Goal: Transaction & Acquisition: Book appointment/travel/reservation

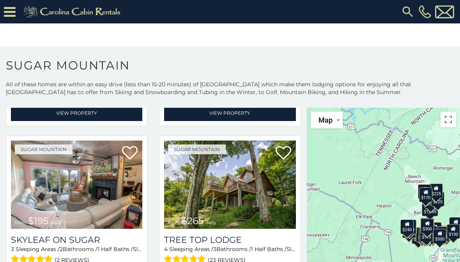
scroll to position [493, 0]
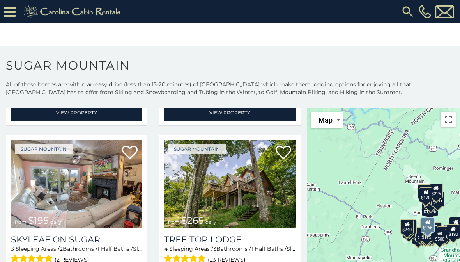
click at [281, 228] on img at bounding box center [229, 184] width 131 height 88
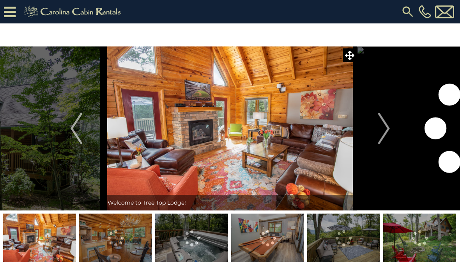
click at [382, 136] on img "Next" at bounding box center [384, 128] width 12 height 31
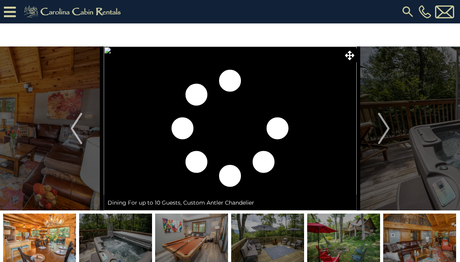
click at [383, 131] on img "Next" at bounding box center [384, 128] width 12 height 31
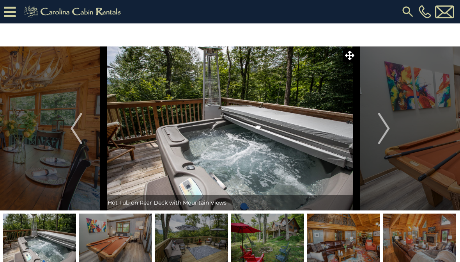
click at [388, 132] on img "Next" at bounding box center [384, 128] width 12 height 31
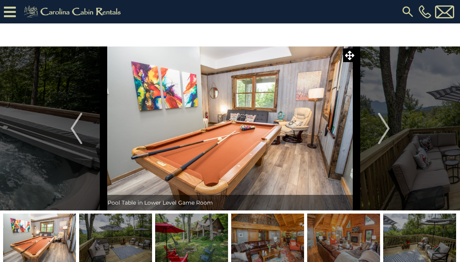
click at [387, 131] on img "Next" at bounding box center [384, 128] width 12 height 31
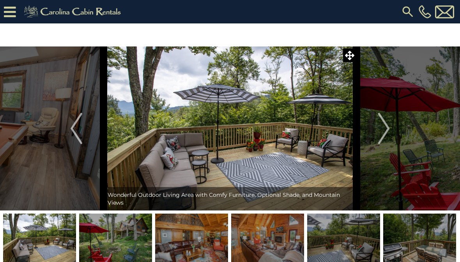
click at [385, 131] on img "Next" at bounding box center [384, 128] width 12 height 31
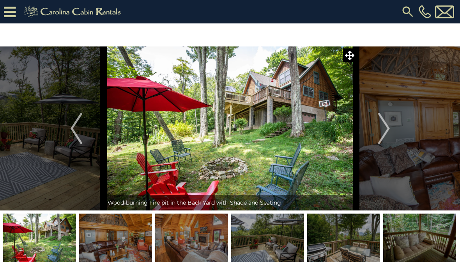
click at [389, 133] on img "Next" at bounding box center [384, 128] width 12 height 31
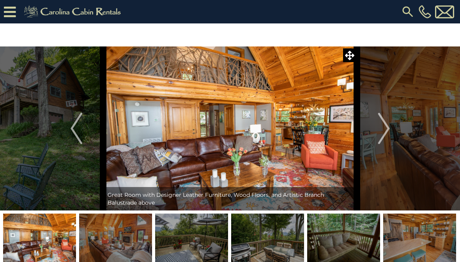
click at [392, 133] on button "Next" at bounding box center [384, 128] width 55 height 164
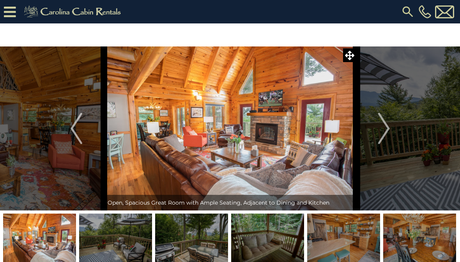
click at [390, 133] on img "Next" at bounding box center [384, 128] width 12 height 31
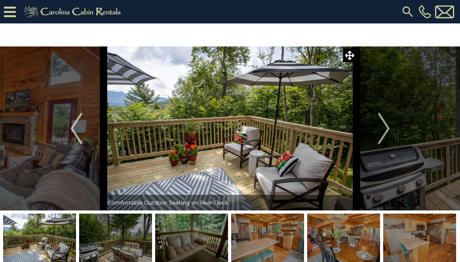
click at [388, 133] on img "Next" at bounding box center [384, 128] width 12 height 31
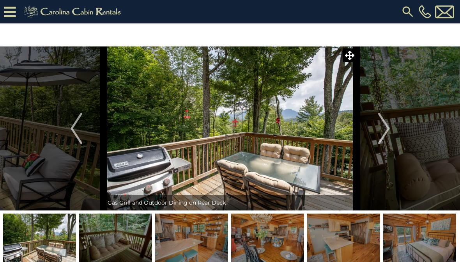
click at [389, 132] on img "Next" at bounding box center [384, 128] width 12 height 31
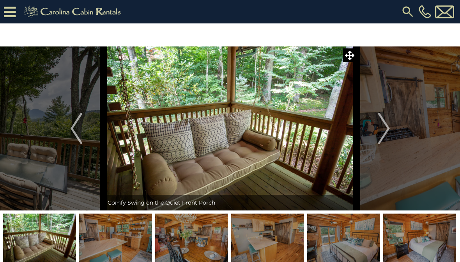
click at [390, 131] on img "Next" at bounding box center [384, 128] width 12 height 31
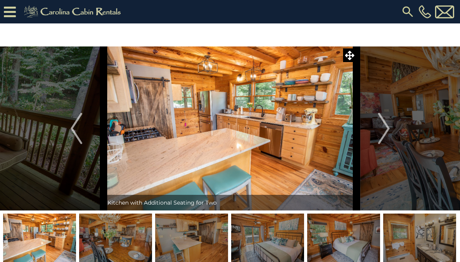
click at [391, 133] on button "Next" at bounding box center [384, 128] width 55 height 164
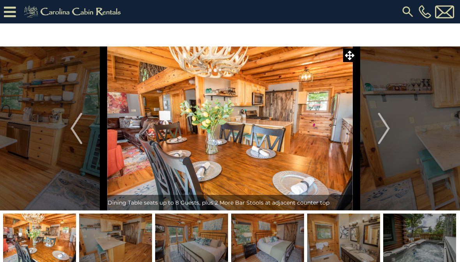
click at [390, 132] on button "Next" at bounding box center [384, 128] width 55 height 164
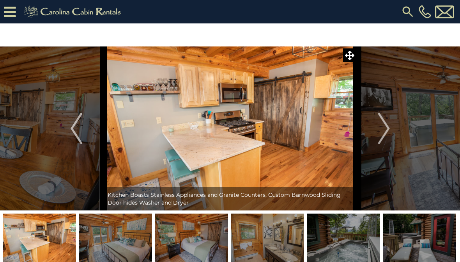
click at [390, 132] on button "Next" at bounding box center [384, 128] width 55 height 164
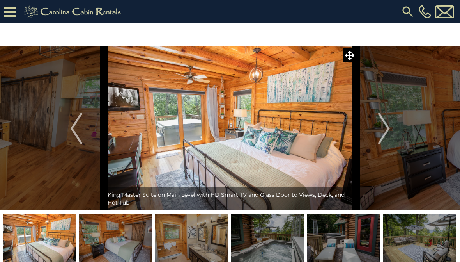
click at [390, 132] on button "Next" at bounding box center [384, 128] width 55 height 164
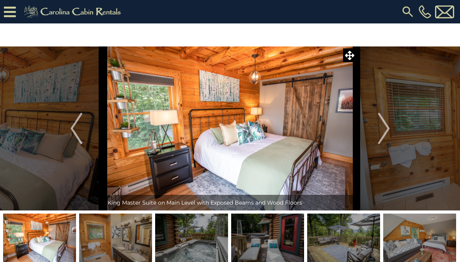
click at [391, 132] on button "Next" at bounding box center [384, 128] width 55 height 164
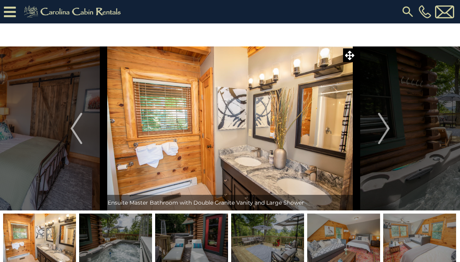
click at [390, 132] on button "Next" at bounding box center [384, 128] width 55 height 164
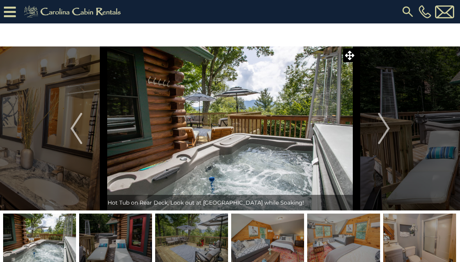
click at [391, 133] on button "Next" at bounding box center [384, 128] width 55 height 164
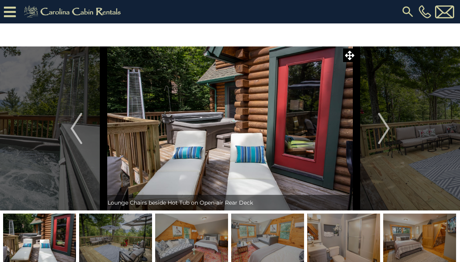
click at [391, 131] on button "Next" at bounding box center [384, 128] width 55 height 164
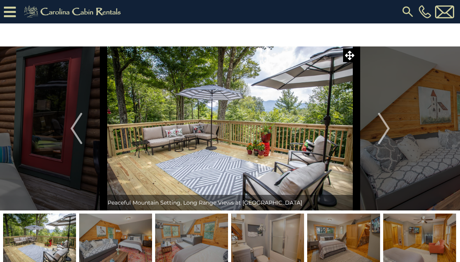
click at [392, 132] on button "Next" at bounding box center [384, 128] width 55 height 164
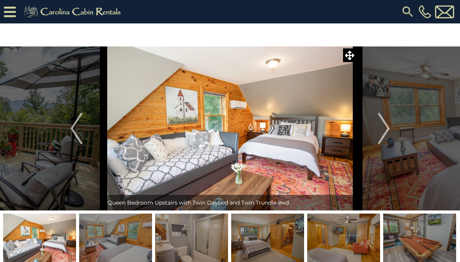
click at [389, 132] on img "Next" at bounding box center [384, 128] width 12 height 31
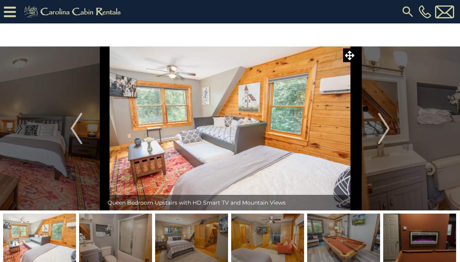
click at [388, 133] on img "Next" at bounding box center [384, 128] width 12 height 31
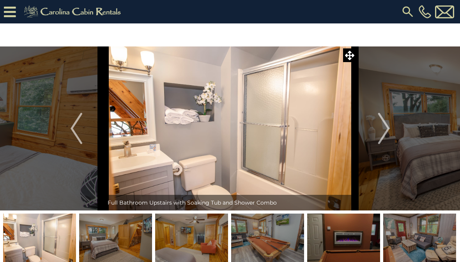
click at [382, 136] on img "Next" at bounding box center [384, 128] width 12 height 31
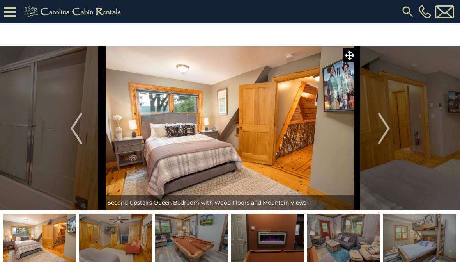
click at [387, 134] on img "Next" at bounding box center [384, 128] width 12 height 31
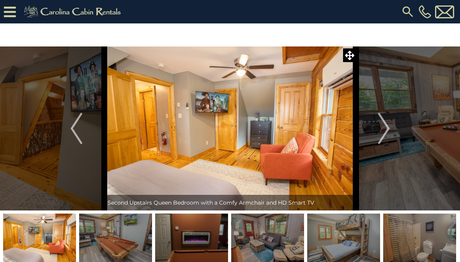
click at [388, 133] on img "Next" at bounding box center [384, 128] width 12 height 31
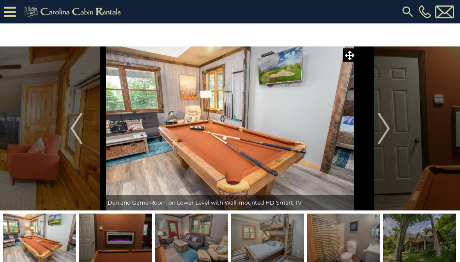
click at [389, 133] on img "Next" at bounding box center [384, 128] width 12 height 31
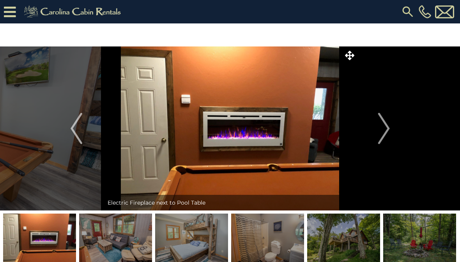
click at [388, 133] on img "Next" at bounding box center [384, 128] width 12 height 31
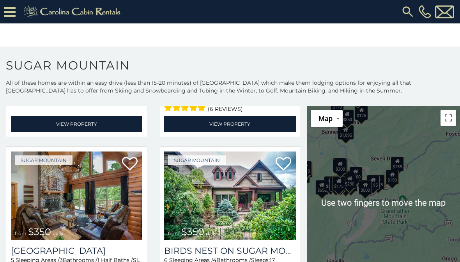
scroll to position [2, 0]
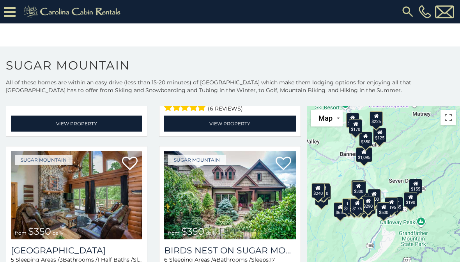
click at [381, 121] on div "$225" at bounding box center [376, 118] width 13 height 15
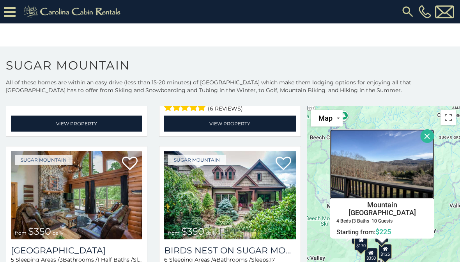
click at [402, 172] on img at bounding box center [382, 163] width 104 height 69
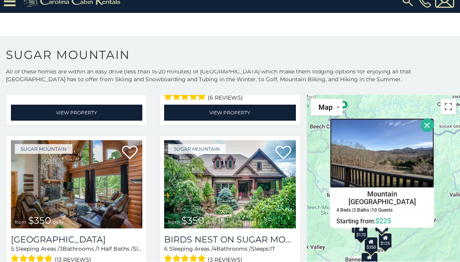
scroll to position [11, 0]
click at [326, 106] on span "Map" at bounding box center [326, 107] width 14 height 8
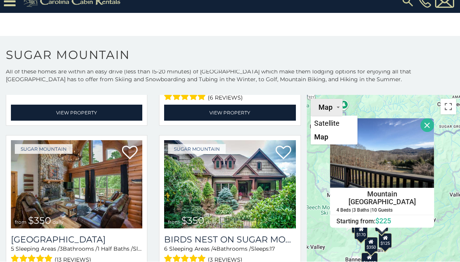
click at [328, 123] on li "Satellite" at bounding box center [334, 124] width 45 height 14
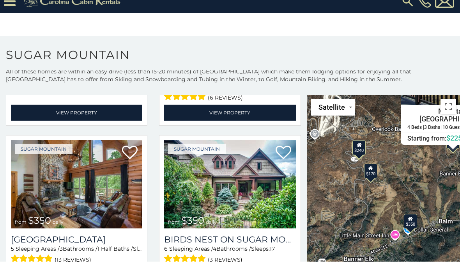
click at [363, 147] on div "$240" at bounding box center [359, 147] width 13 height 15
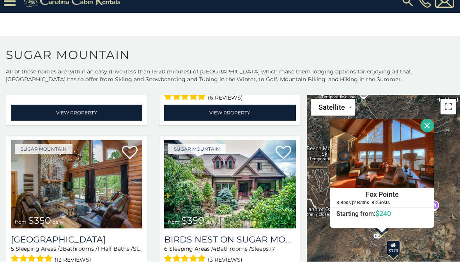
click at [386, 209] on span "$240" at bounding box center [384, 213] width 16 height 8
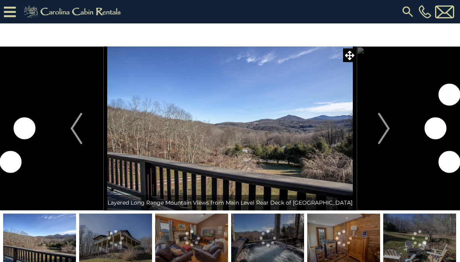
click at [386, 133] on img "Next" at bounding box center [384, 128] width 12 height 31
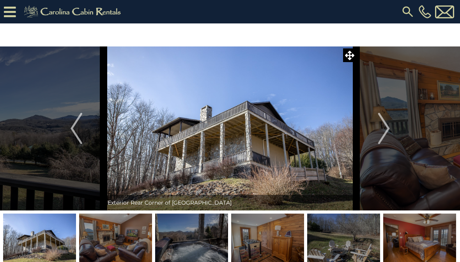
click at [399, 127] on button "Next" at bounding box center [384, 128] width 55 height 164
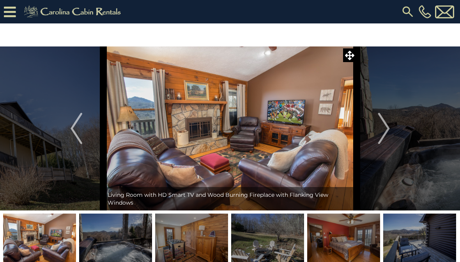
click at [397, 126] on button "Next" at bounding box center [384, 128] width 55 height 164
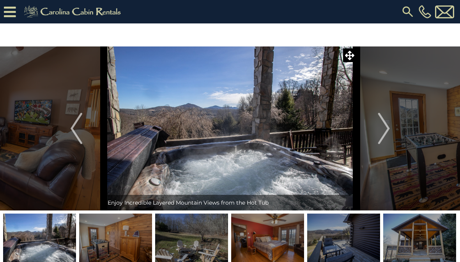
click at [395, 124] on button "Next" at bounding box center [384, 128] width 55 height 164
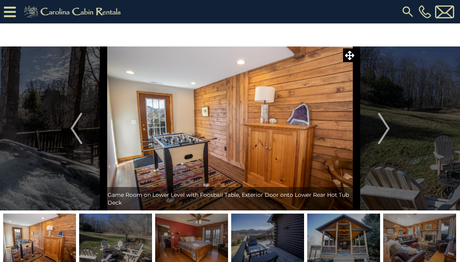
click at [392, 128] on button "Next" at bounding box center [384, 128] width 55 height 164
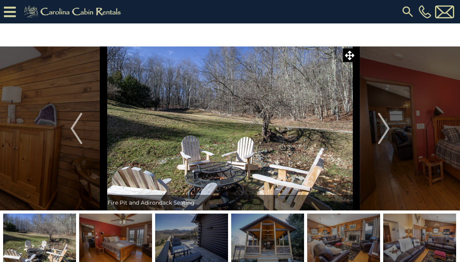
click at [392, 126] on button "Next" at bounding box center [384, 128] width 55 height 164
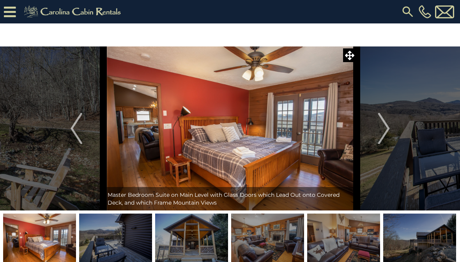
click at [392, 127] on button "Next" at bounding box center [384, 128] width 55 height 164
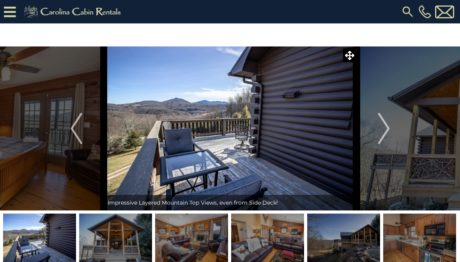
click at [393, 128] on button "Next" at bounding box center [384, 128] width 55 height 164
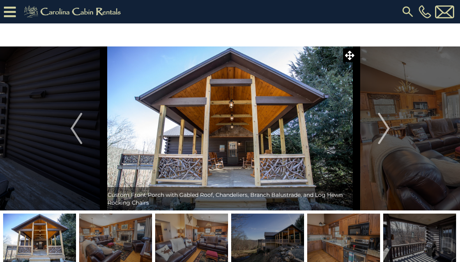
click at [394, 128] on button "Next" at bounding box center [384, 128] width 55 height 164
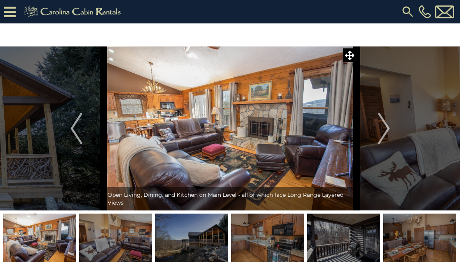
click at [395, 128] on button "Next" at bounding box center [384, 128] width 55 height 164
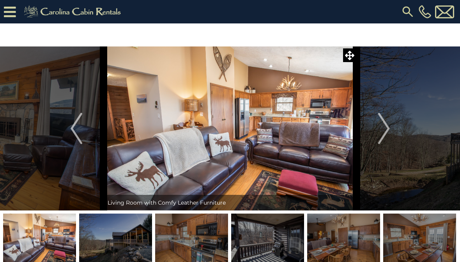
click at [395, 127] on button "Next" at bounding box center [384, 128] width 55 height 164
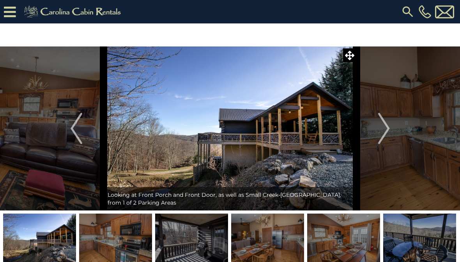
click at [395, 127] on button "Next" at bounding box center [384, 128] width 55 height 164
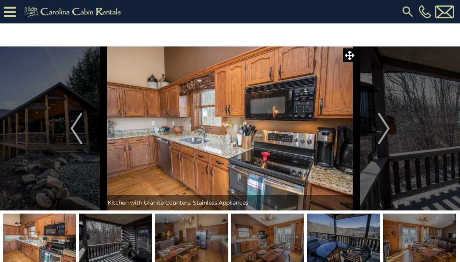
click at [79, 138] on img "Previous" at bounding box center [77, 128] width 12 height 31
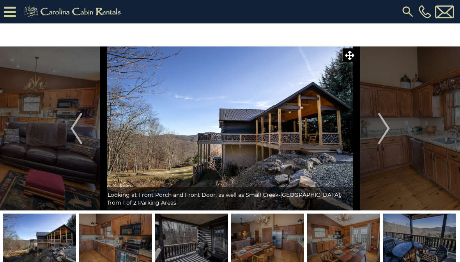
click at [395, 133] on button "Next" at bounding box center [384, 128] width 55 height 164
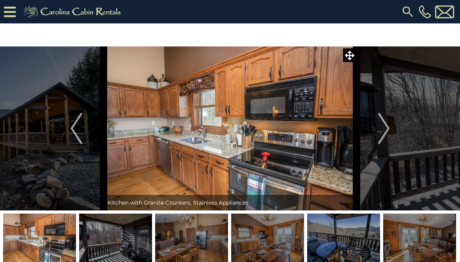
click at [83, 131] on button "Previous" at bounding box center [76, 128] width 55 height 164
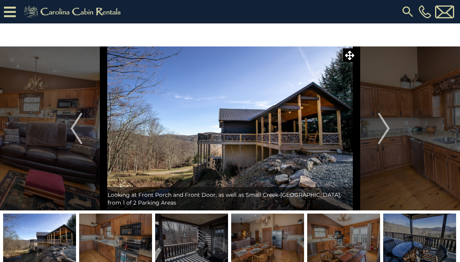
click at [392, 130] on button "Next" at bounding box center [384, 128] width 55 height 164
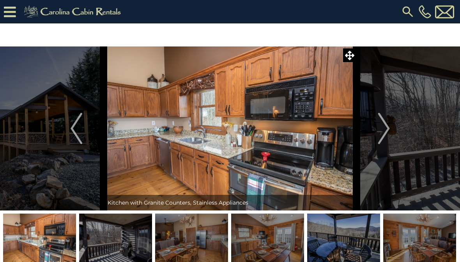
click at [387, 128] on img "Next" at bounding box center [384, 128] width 12 height 31
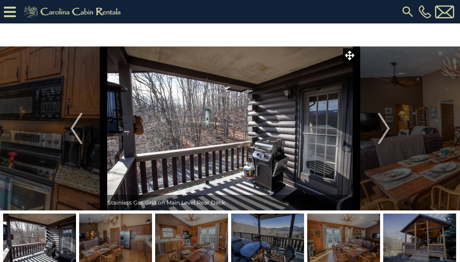
click at [391, 125] on button "Next" at bounding box center [384, 128] width 55 height 164
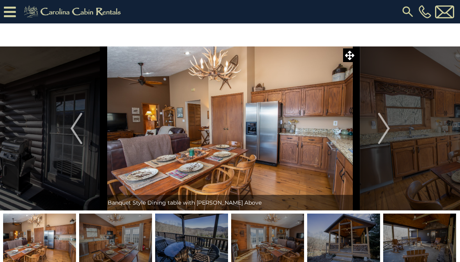
click at [390, 128] on img "Next" at bounding box center [384, 128] width 12 height 31
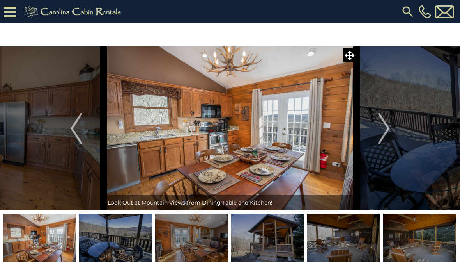
click at [386, 125] on img "Next" at bounding box center [384, 128] width 12 height 31
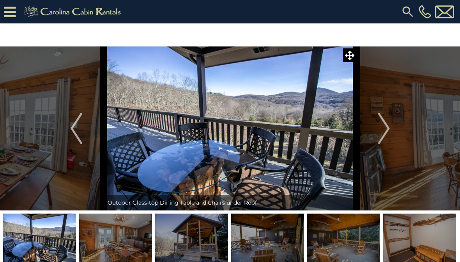
click at [390, 129] on img "Next" at bounding box center [384, 128] width 12 height 31
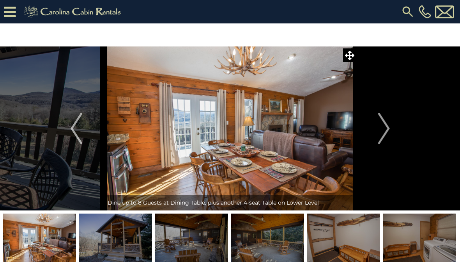
click at [387, 126] on img "Next" at bounding box center [384, 128] width 12 height 31
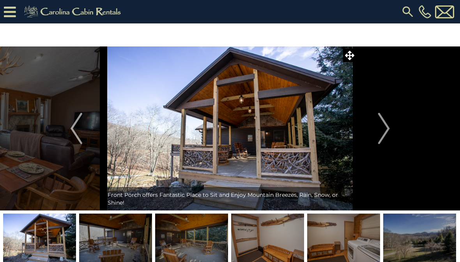
click at [391, 130] on button "Next" at bounding box center [384, 128] width 55 height 164
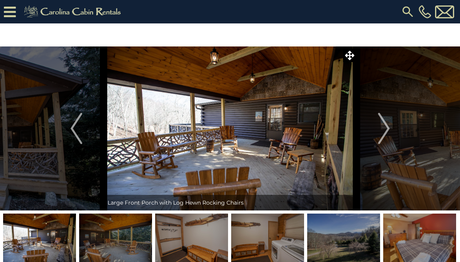
click at [387, 128] on img "Next" at bounding box center [384, 128] width 12 height 31
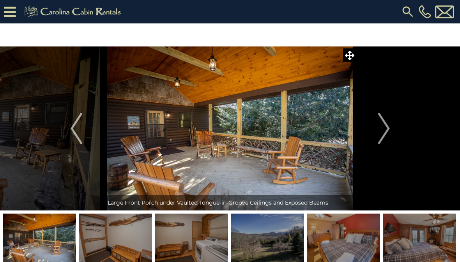
click at [383, 128] on img "Next" at bounding box center [384, 128] width 12 height 31
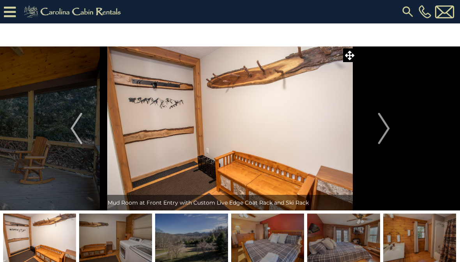
click at [391, 128] on button "Next" at bounding box center [384, 128] width 55 height 164
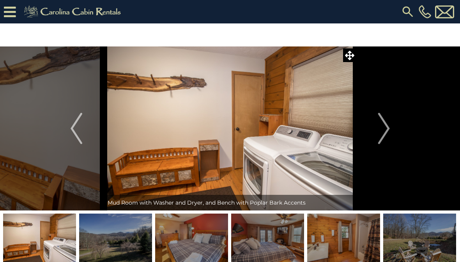
click at [386, 131] on img "Next" at bounding box center [384, 128] width 12 height 31
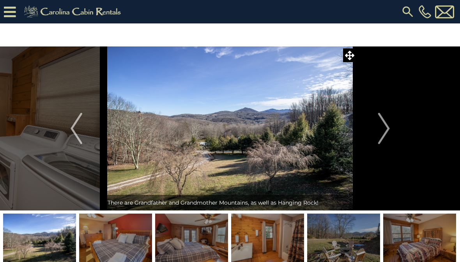
click at [388, 130] on img "Next" at bounding box center [384, 128] width 12 height 31
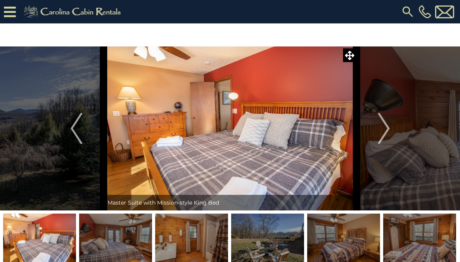
click at [386, 129] on img "Next" at bounding box center [384, 128] width 12 height 31
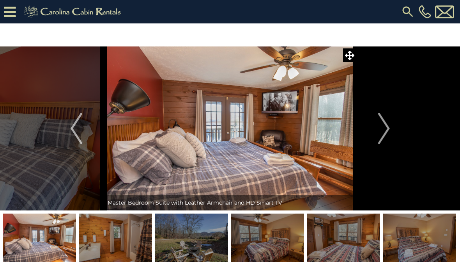
click at [387, 128] on img "Next" at bounding box center [384, 128] width 12 height 31
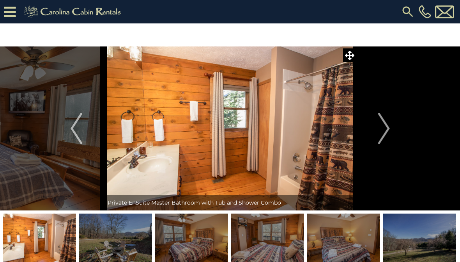
click at [391, 133] on button "Next" at bounding box center [384, 128] width 55 height 164
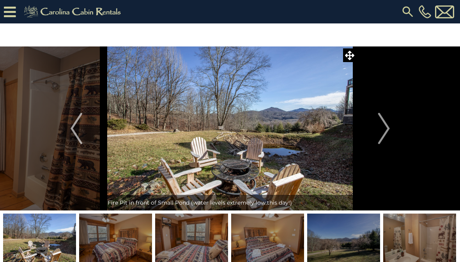
click at [388, 129] on img "Next" at bounding box center [384, 128] width 12 height 31
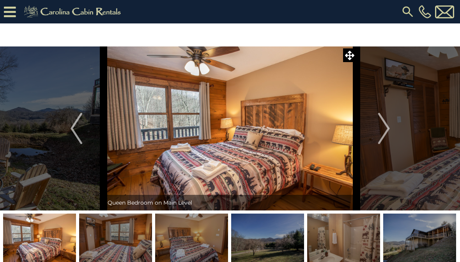
click at [388, 131] on img "Next" at bounding box center [384, 128] width 12 height 31
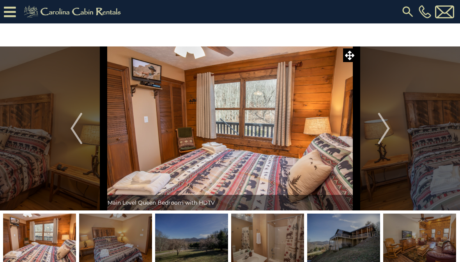
click at [390, 129] on img "Next" at bounding box center [384, 128] width 12 height 31
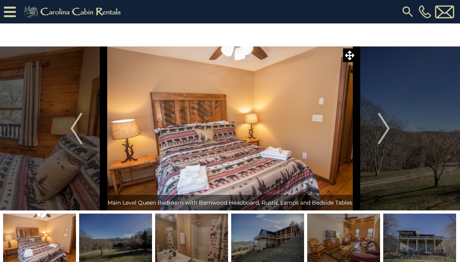
click at [388, 131] on img "Next" at bounding box center [384, 128] width 12 height 31
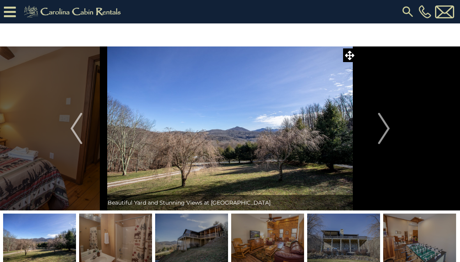
click at [386, 132] on img "Next" at bounding box center [384, 128] width 12 height 31
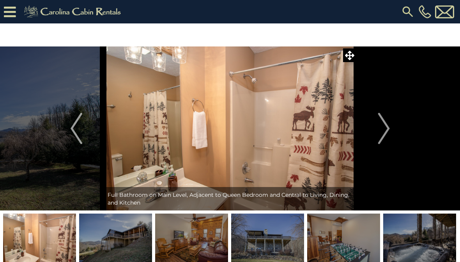
click at [391, 131] on button "Next" at bounding box center [384, 128] width 55 height 164
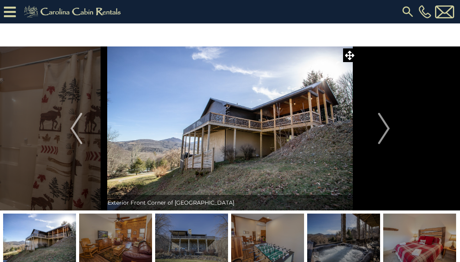
click at [393, 129] on button "Next" at bounding box center [384, 128] width 55 height 164
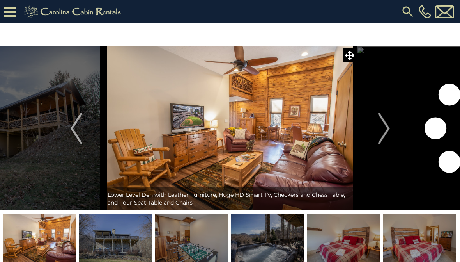
click at [393, 132] on button "Next" at bounding box center [384, 128] width 55 height 164
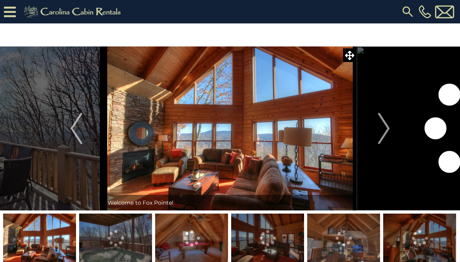
click at [396, 142] on button "Next" at bounding box center [384, 128] width 55 height 164
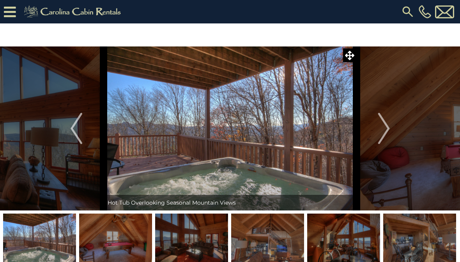
click at [396, 133] on button "Next" at bounding box center [384, 128] width 55 height 164
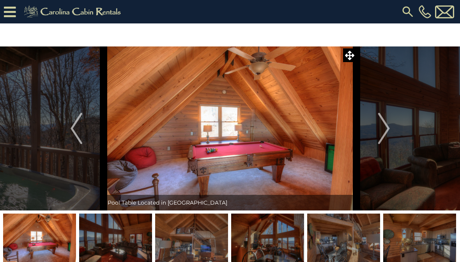
click at [392, 131] on button "Next" at bounding box center [384, 128] width 55 height 164
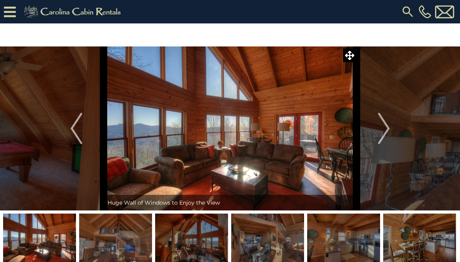
click at [392, 133] on button "Next" at bounding box center [384, 128] width 55 height 164
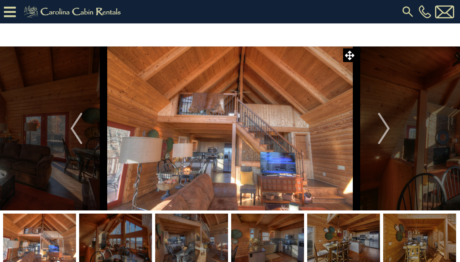
click at [389, 131] on img "Next" at bounding box center [384, 128] width 12 height 31
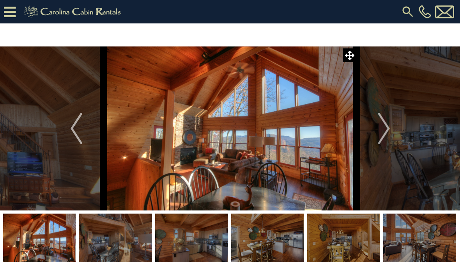
click at [390, 129] on img "Next" at bounding box center [384, 128] width 12 height 31
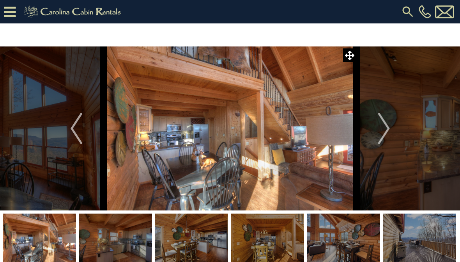
click at [391, 130] on button "Next" at bounding box center [384, 128] width 55 height 164
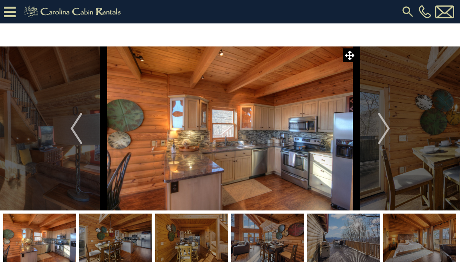
click at [390, 131] on button "Next" at bounding box center [384, 128] width 55 height 164
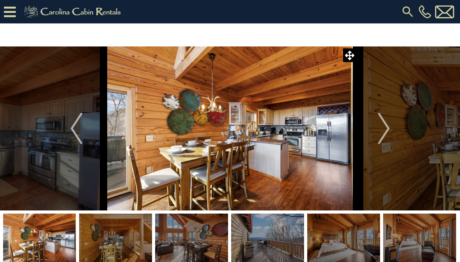
click at [390, 132] on img "Next" at bounding box center [384, 128] width 12 height 31
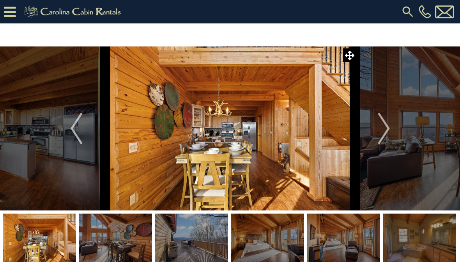
click at [391, 130] on button "Next" at bounding box center [384, 128] width 55 height 164
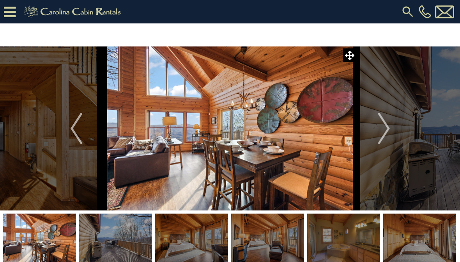
click at [390, 132] on img "Next" at bounding box center [384, 128] width 12 height 31
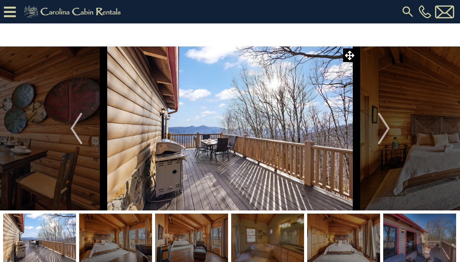
click at [391, 131] on button "Next" at bounding box center [384, 128] width 55 height 164
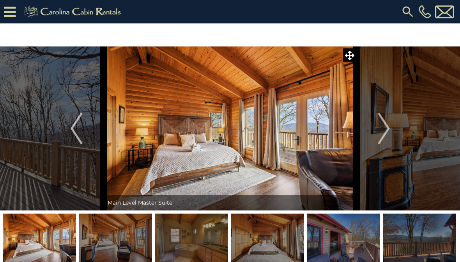
click at [393, 130] on button "Next" at bounding box center [384, 128] width 55 height 164
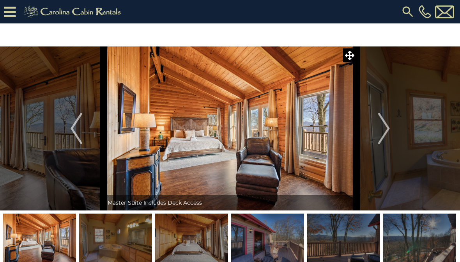
click at [394, 129] on button "Next" at bounding box center [384, 128] width 55 height 164
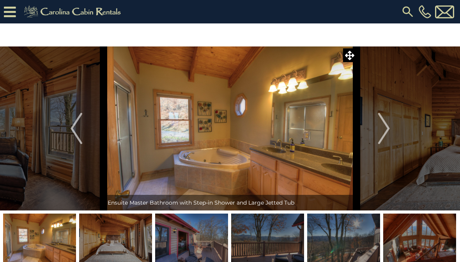
click at [395, 127] on button "Next" at bounding box center [384, 128] width 55 height 164
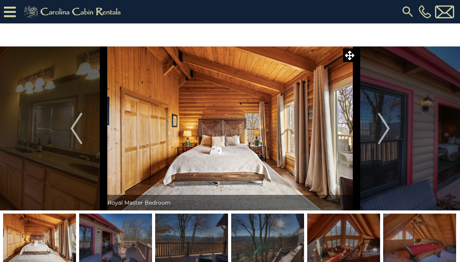
click at [392, 128] on button "Next" at bounding box center [384, 128] width 55 height 164
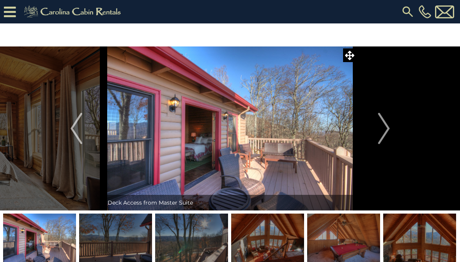
click at [392, 127] on button "Next" at bounding box center [384, 128] width 55 height 164
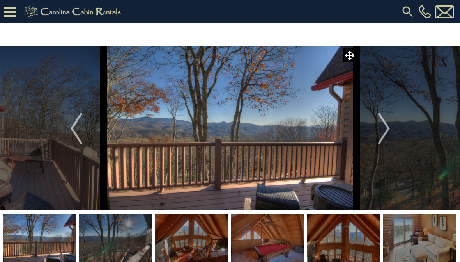
click at [391, 128] on button "Next" at bounding box center [384, 128] width 55 height 164
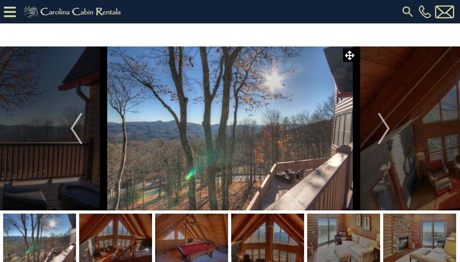
click at [393, 126] on button "Next" at bounding box center [384, 128] width 55 height 164
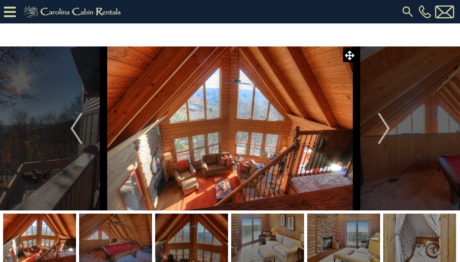
click at [393, 125] on button "Next" at bounding box center [384, 128] width 55 height 164
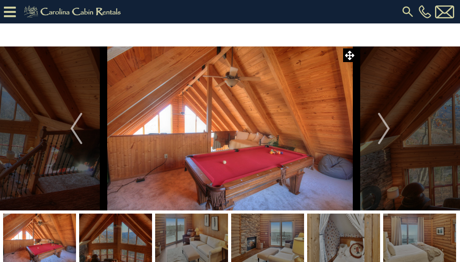
click at [392, 126] on button "Next" at bounding box center [384, 128] width 55 height 164
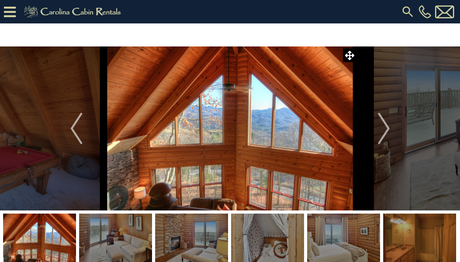
click at [390, 127] on img "Next" at bounding box center [384, 128] width 12 height 31
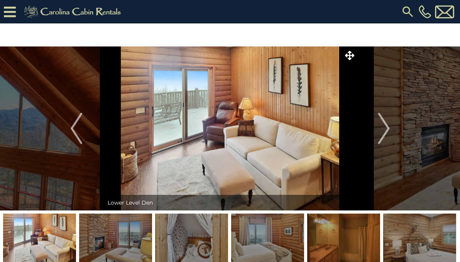
click at [386, 127] on img "Next" at bounding box center [384, 128] width 12 height 31
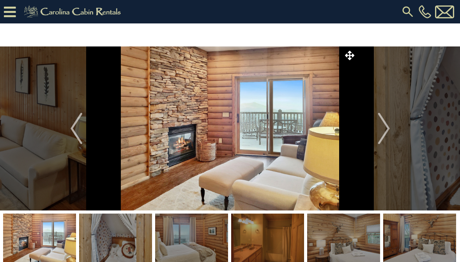
click at [391, 124] on button "Next" at bounding box center [384, 128] width 55 height 164
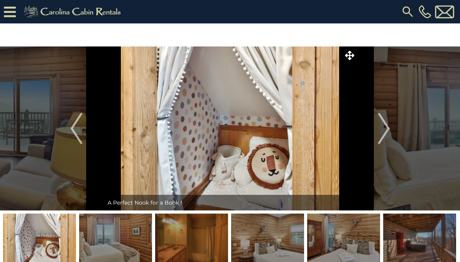
click at [394, 126] on button "Next" at bounding box center [384, 128] width 55 height 164
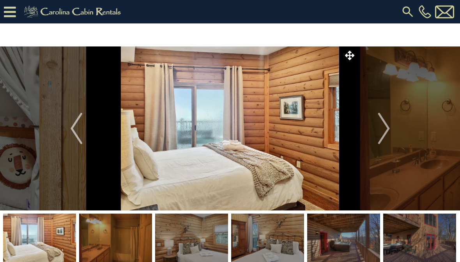
click at [392, 130] on button "Next" at bounding box center [384, 128] width 55 height 164
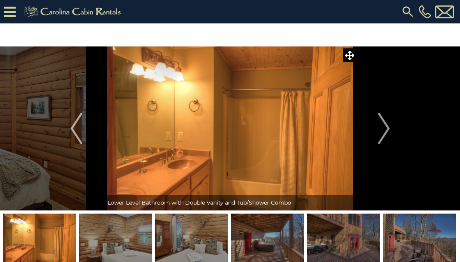
click at [393, 130] on button "Next" at bounding box center [384, 128] width 55 height 164
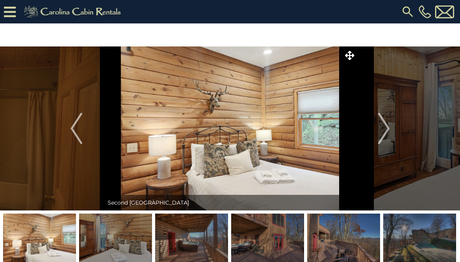
click at [393, 126] on button "Next" at bounding box center [384, 128] width 55 height 164
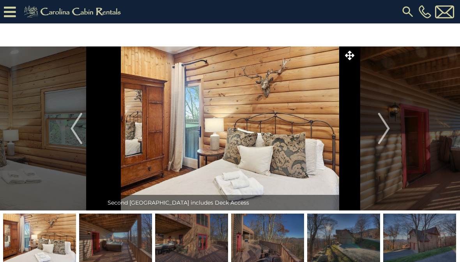
click at [394, 127] on button "Next" at bounding box center [384, 128] width 55 height 164
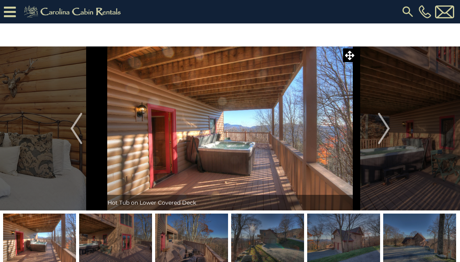
click at [394, 127] on button "Next" at bounding box center [384, 128] width 55 height 164
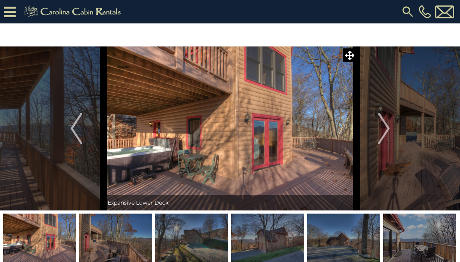
click at [394, 127] on button "Next" at bounding box center [384, 128] width 55 height 164
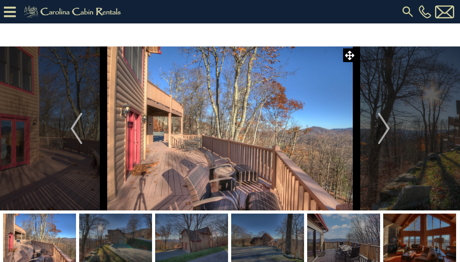
click at [393, 129] on button "Next" at bounding box center [384, 128] width 55 height 164
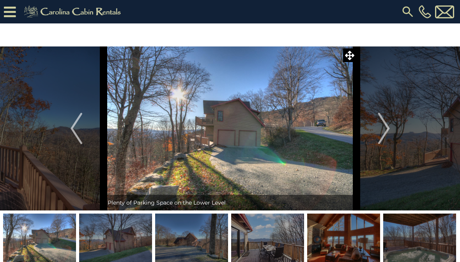
click at [395, 126] on button "Next" at bounding box center [384, 128] width 55 height 164
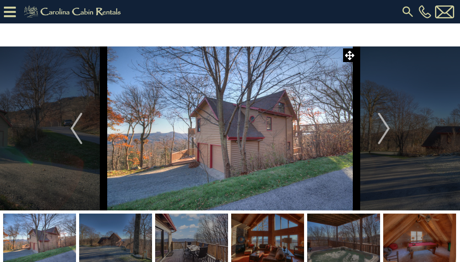
click at [393, 128] on button "Next" at bounding box center [384, 128] width 55 height 164
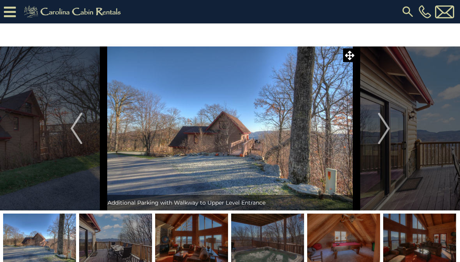
click at [394, 129] on button "Next" at bounding box center [384, 128] width 55 height 164
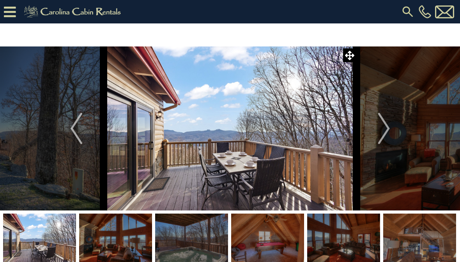
click at [398, 129] on button "Next" at bounding box center [384, 128] width 55 height 164
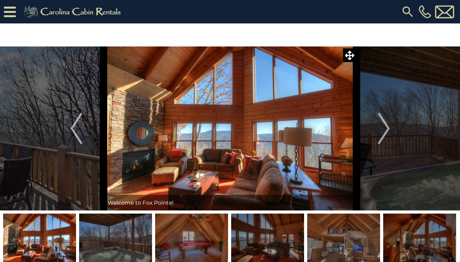
click at [394, 129] on button "Next" at bounding box center [384, 128] width 55 height 164
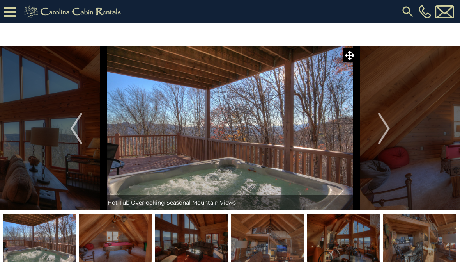
click at [394, 129] on button "Next" at bounding box center [384, 128] width 55 height 164
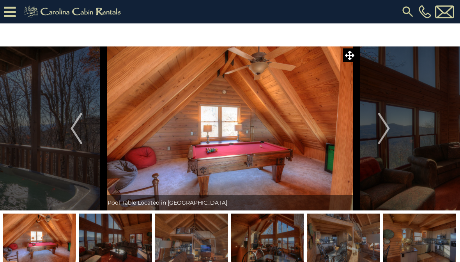
click at [392, 128] on button "Next" at bounding box center [384, 128] width 55 height 164
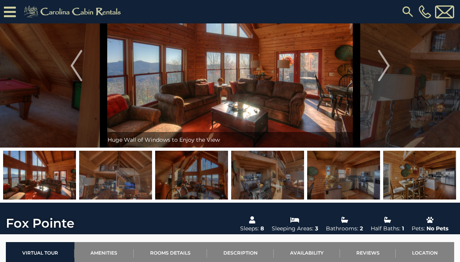
scroll to position [49, 0]
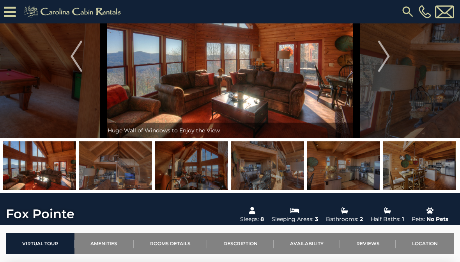
click at [165, 244] on link "Rooms Details" at bounding box center [170, 242] width 73 height 21
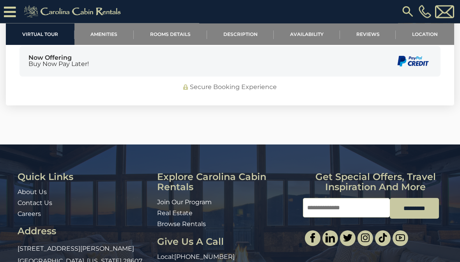
scroll to position [1950, 0]
